Goal: Task Accomplishment & Management: Manage account settings

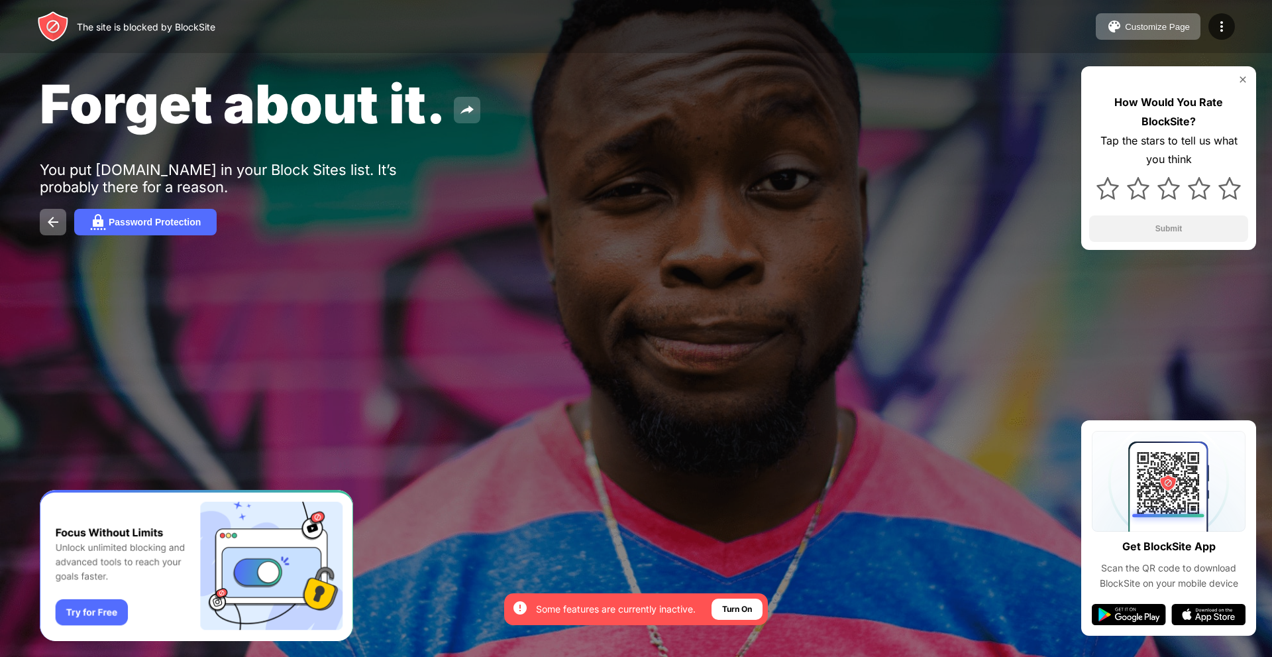
click at [465, 114] on img at bounding box center [467, 110] width 16 height 16
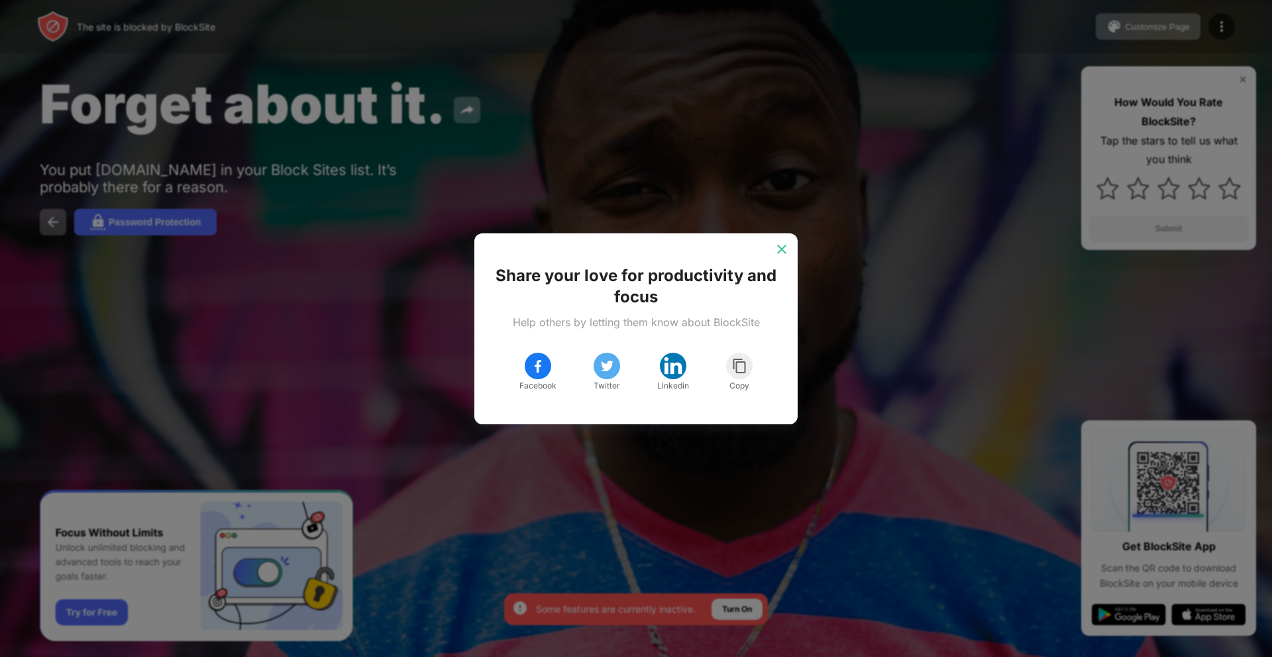
click at [777, 251] on img at bounding box center [781, 249] width 13 height 13
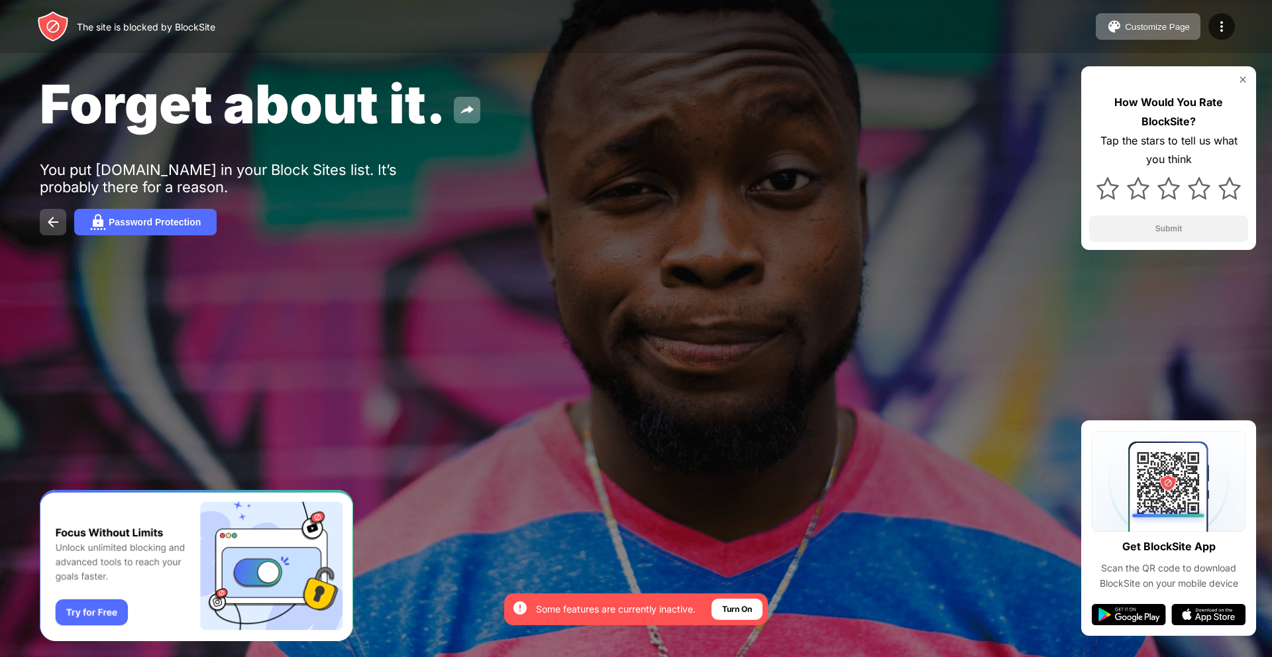
click at [47, 213] on button at bounding box center [53, 222] width 27 height 27
click at [50, 223] on img at bounding box center [53, 222] width 16 height 16
click at [58, 234] on button at bounding box center [53, 222] width 27 height 27
click at [140, 225] on div "Password Protection" at bounding box center [155, 222] width 92 height 11
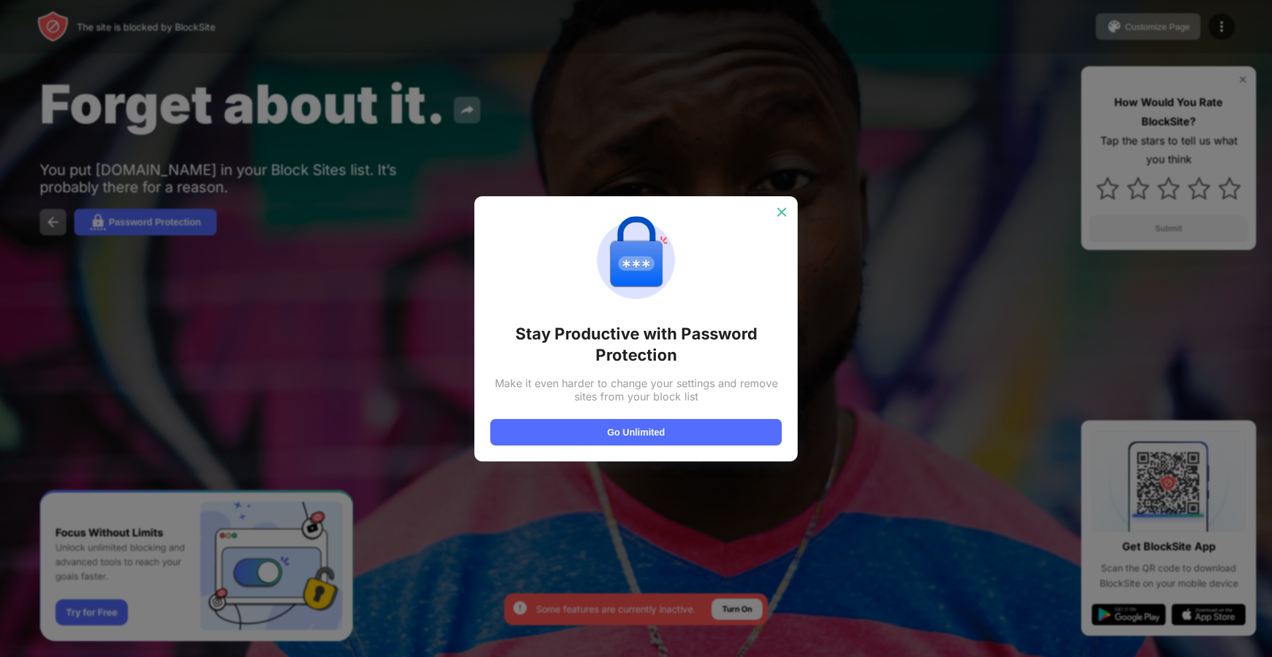
click at [779, 213] on img at bounding box center [781, 211] width 13 height 13
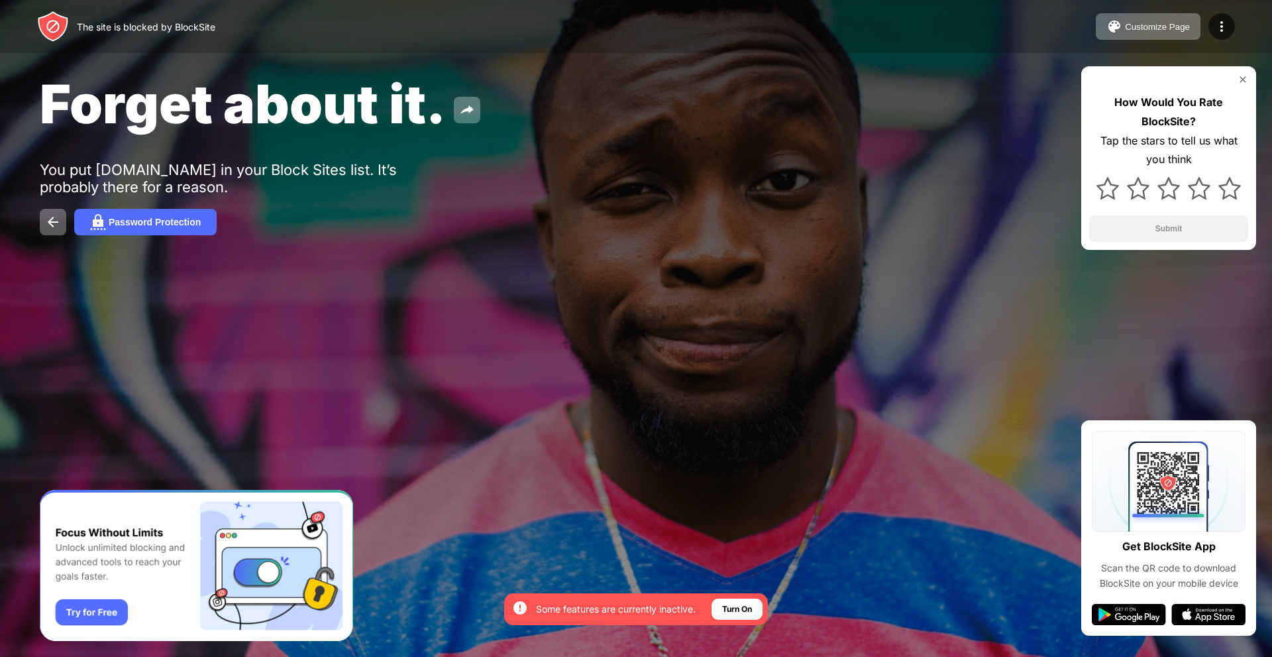
click at [1242, 82] on img at bounding box center [1243, 79] width 11 height 11
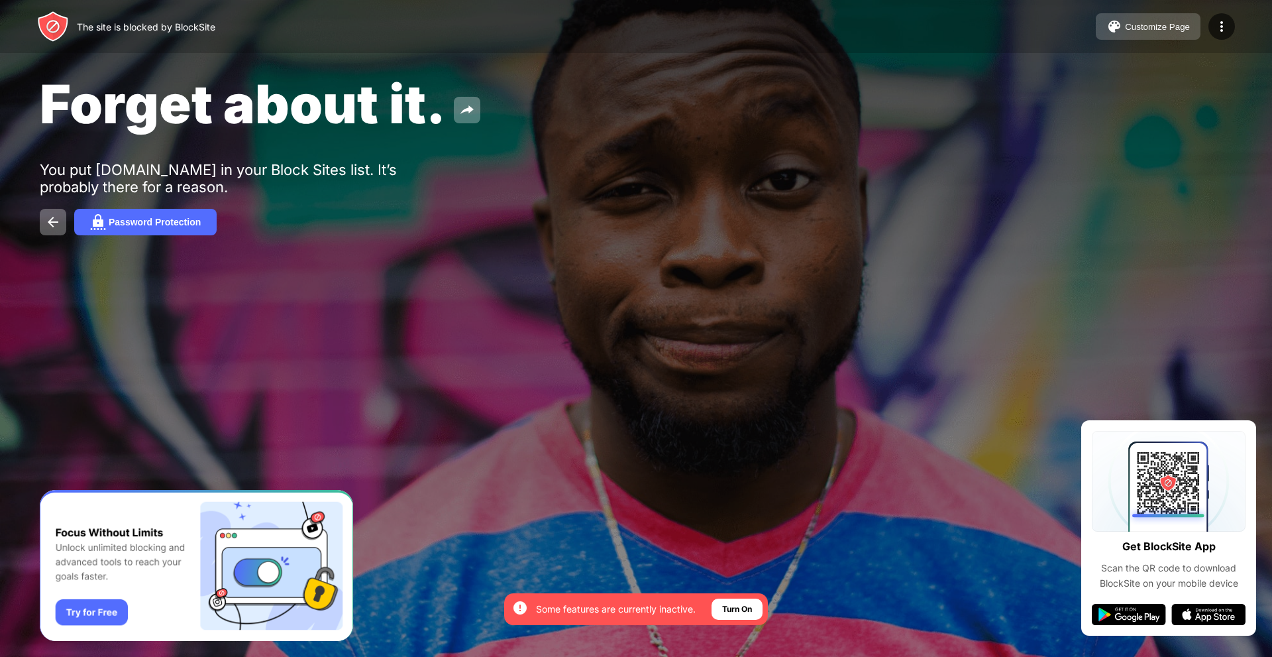
click at [1160, 30] on div "Customize Page" at bounding box center [1157, 27] width 65 height 10
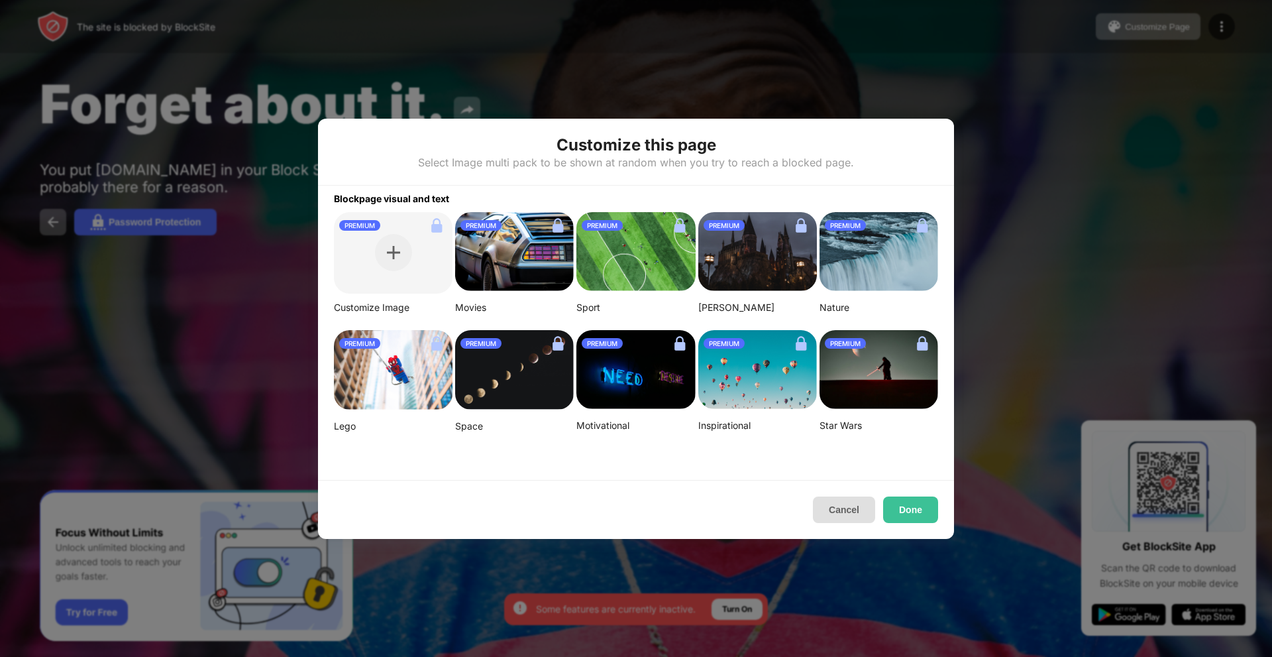
click at [850, 518] on button "Cancel" at bounding box center [844, 509] width 62 height 27
